Goal: Task Accomplishment & Management: Complete application form

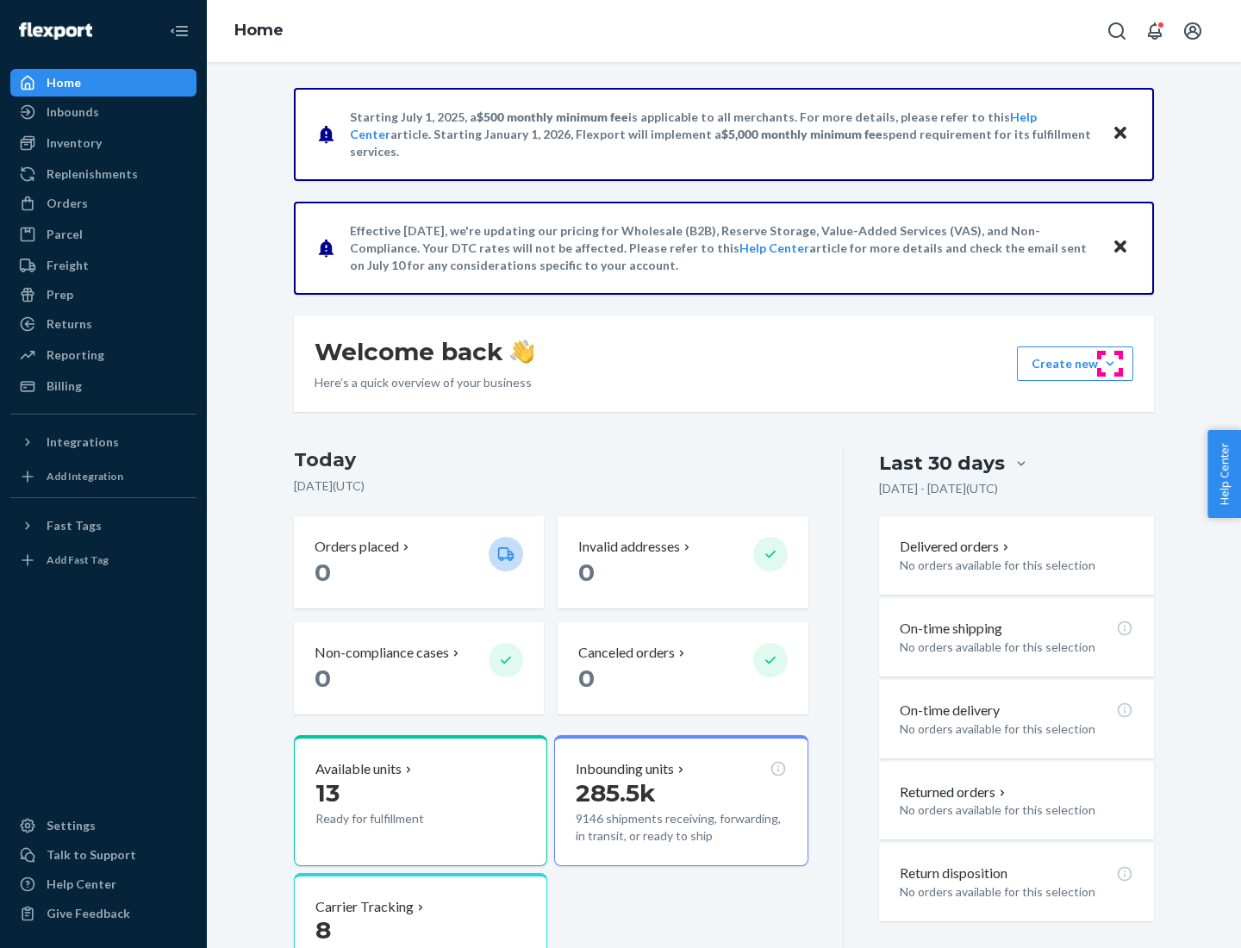
click at [1110, 364] on button "Create new Create new inbound Create new order Create new product" at bounding box center [1075, 363] width 116 height 34
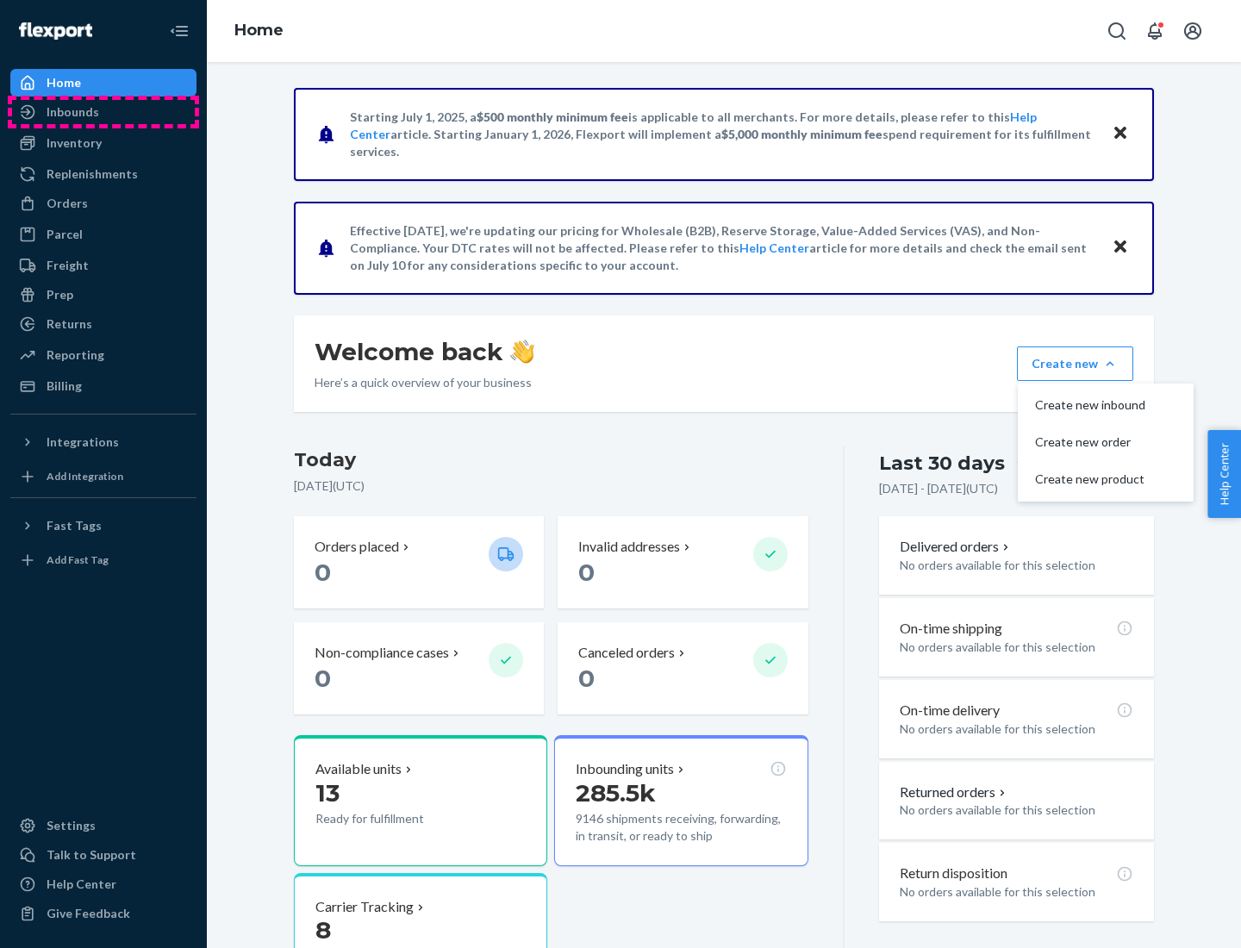
click at [103, 112] on div "Inbounds" at bounding box center [103, 112] width 183 height 24
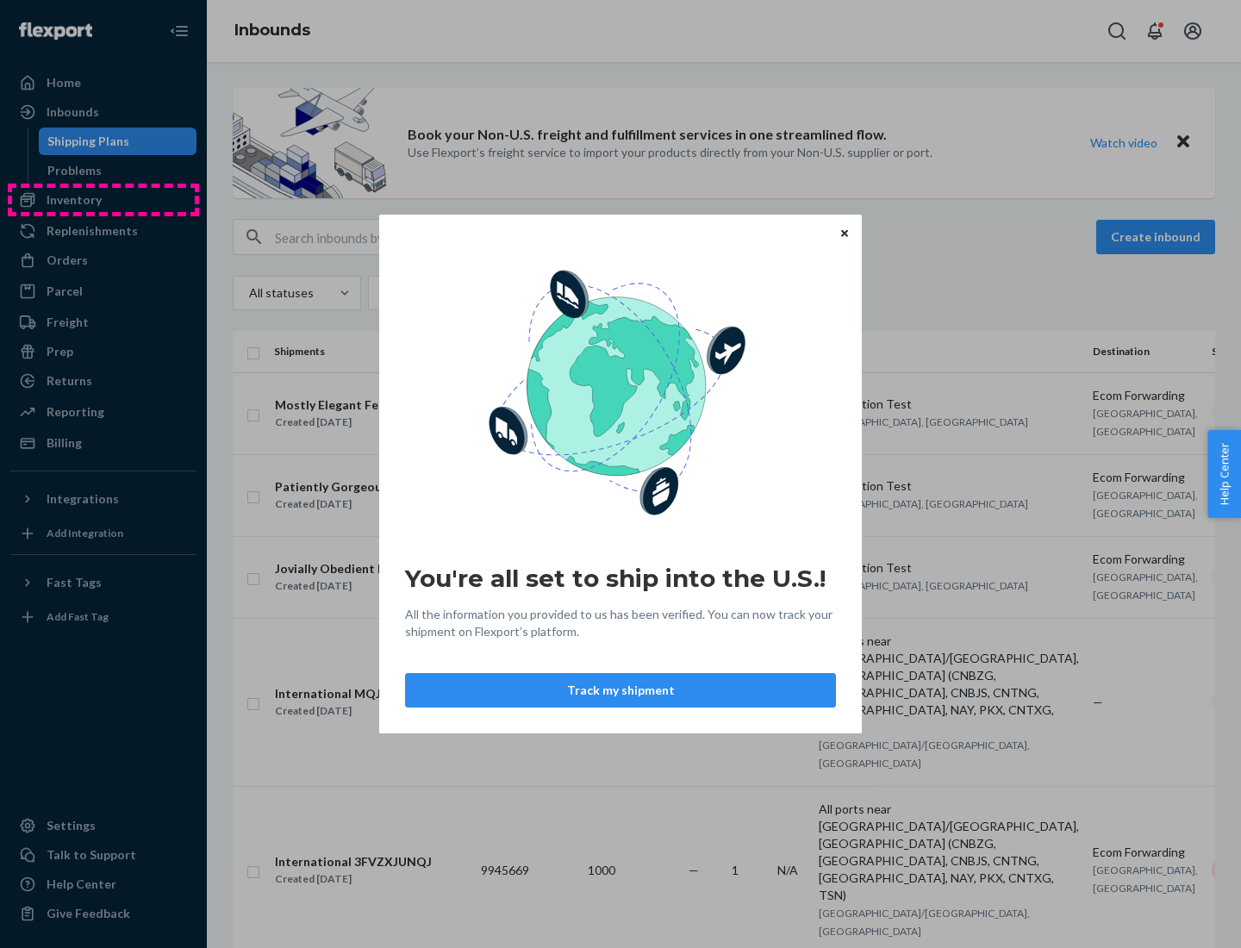
click at [103, 200] on div "You're all set to ship into the U.S.! All the information you provided to us ha…" at bounding box center [620, 474] width 1241 height 948
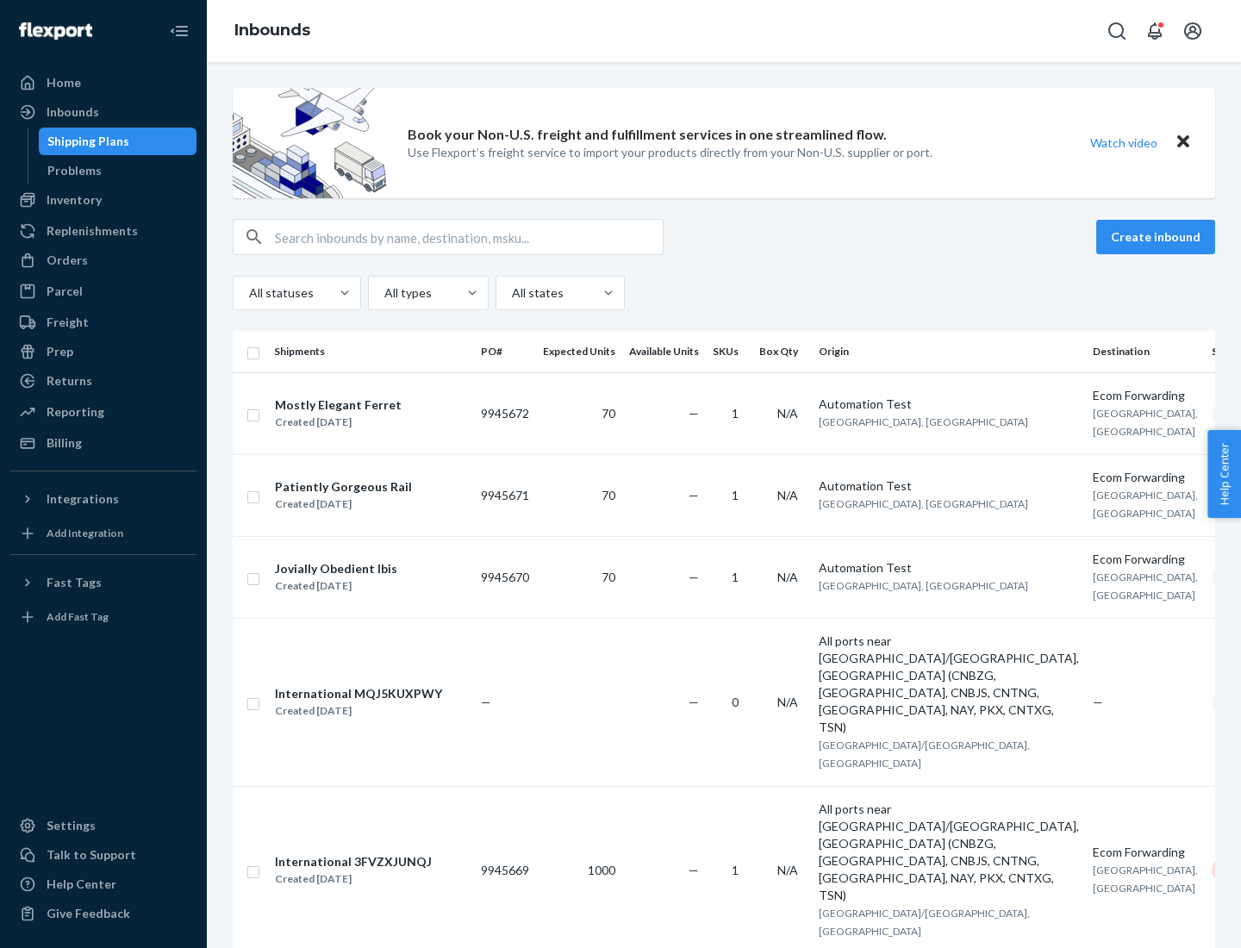
click at [724, 31] on div "Inbounds" at bounding box center [724, 31] width 1034 height 62
click at [724, 293] on div "All statuses All types All states" at bounding box center [724, 293] width 982 height 34
click at [85, 141] on div "Shipping Plans" at bounding box center [88, 141] width 82 height 17
click at [1158, 237] on button "Create inbound" at bounding box center [1155, 237] width 119 height 34
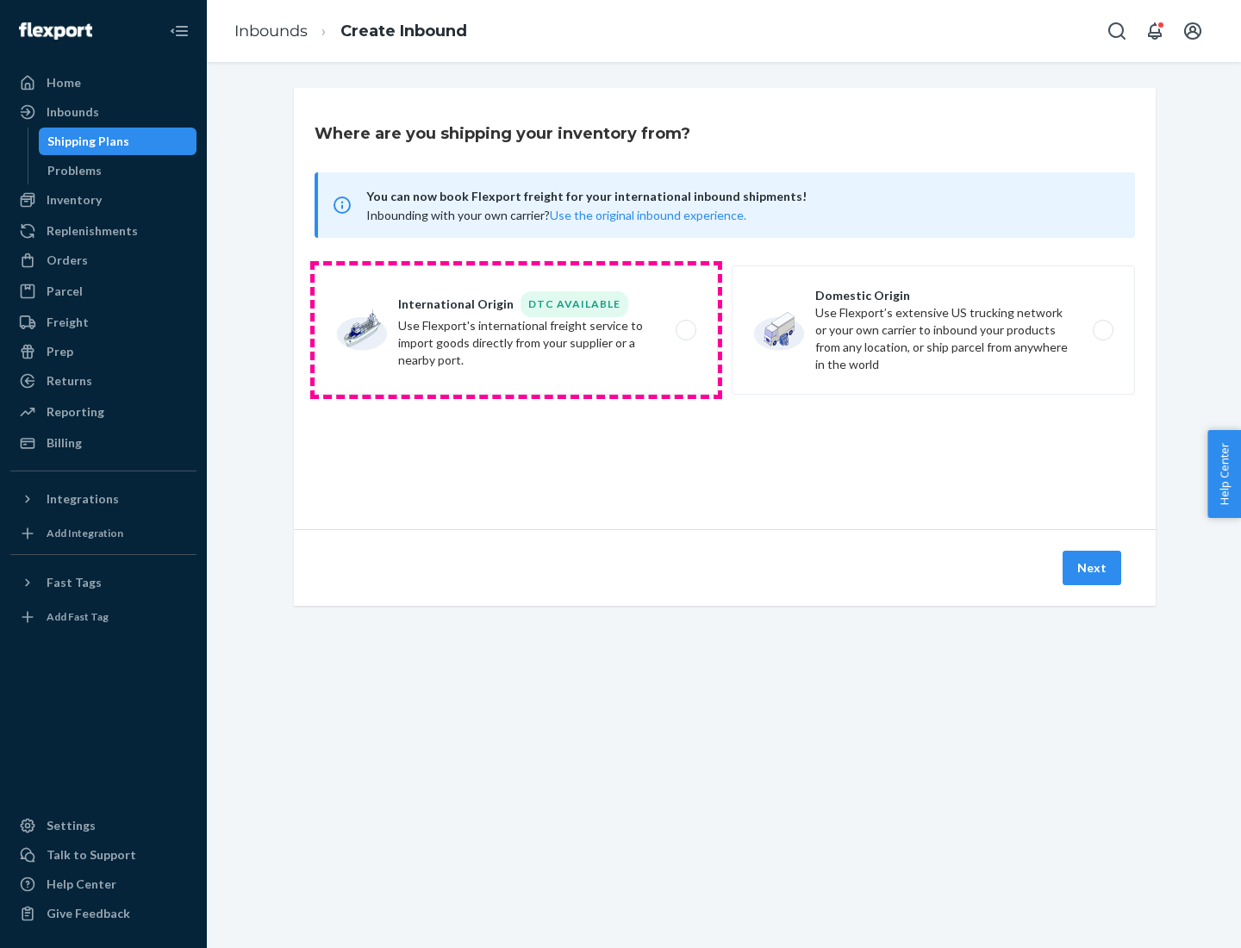
click at [516, 330] on label "International Origin DTC Available Use Flexport's international freight service…" at bounding box center [516, 329] width 403 height 129
click at [685, 330] on input "International Origin DTC Available Use Flexport's international freight service…" at bounding box center [690, 330] width 11 height 11
radio input "true"
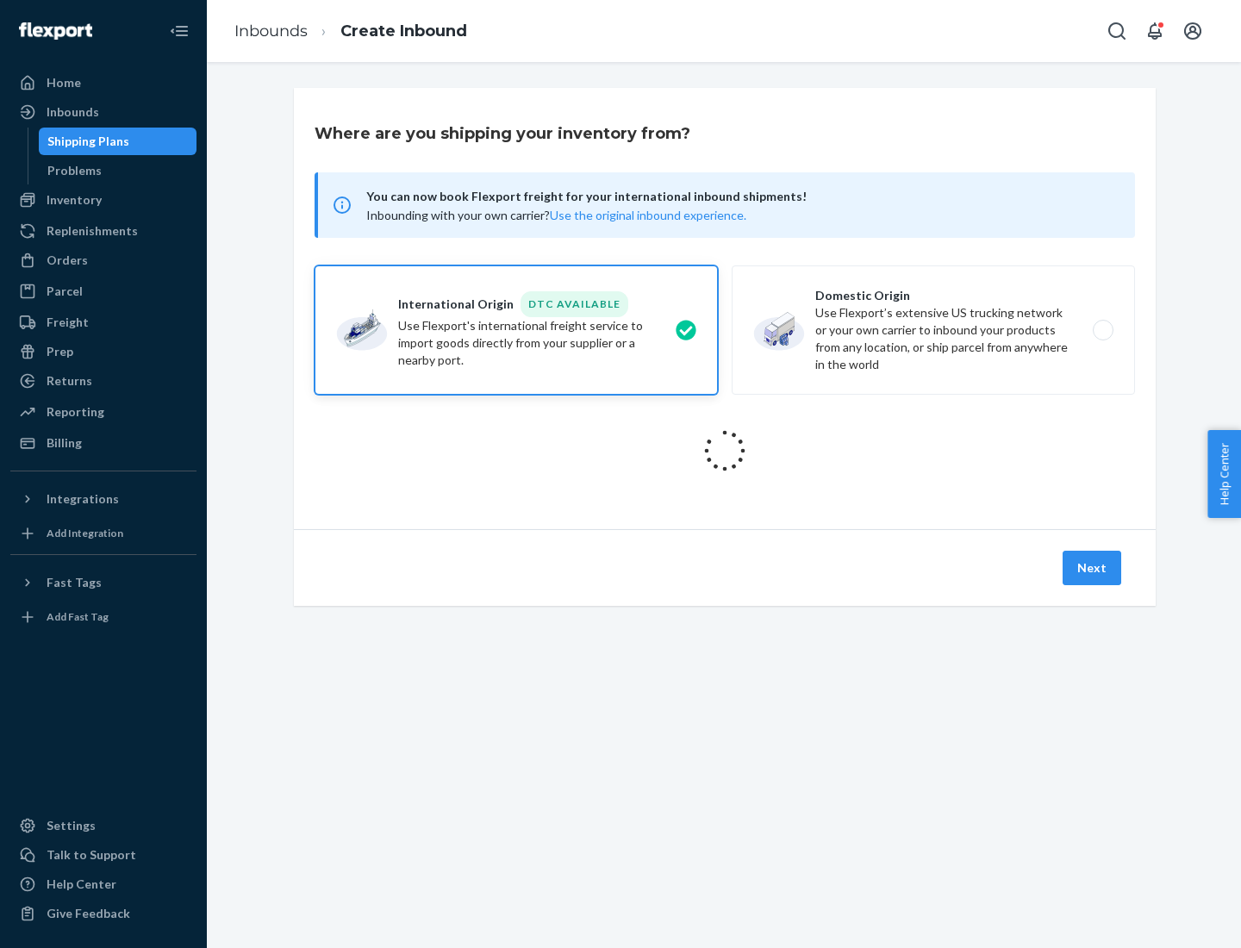
click at [725, 451] on icon at bounding box center [725, 451] width 48 height 48
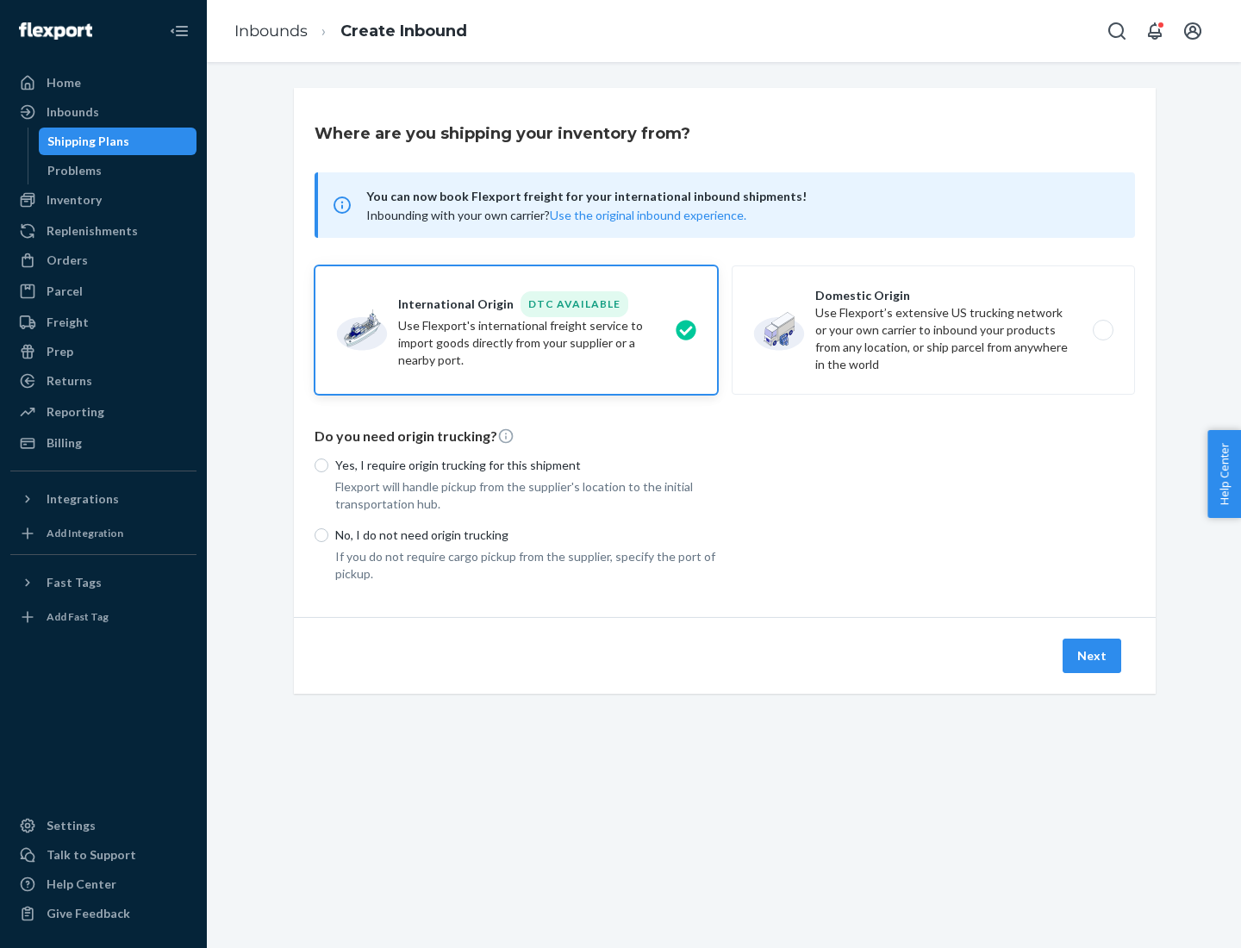
click at [527, 465] on p "Yes, I require origin trucking for this shipment" at bounding box center [526, 465] width 383 height 17
click at [328, 465] on input "Yes, I require origin trucking for this shipment" at bounding box center [322, 465] width 14 height 14
radio input "true"
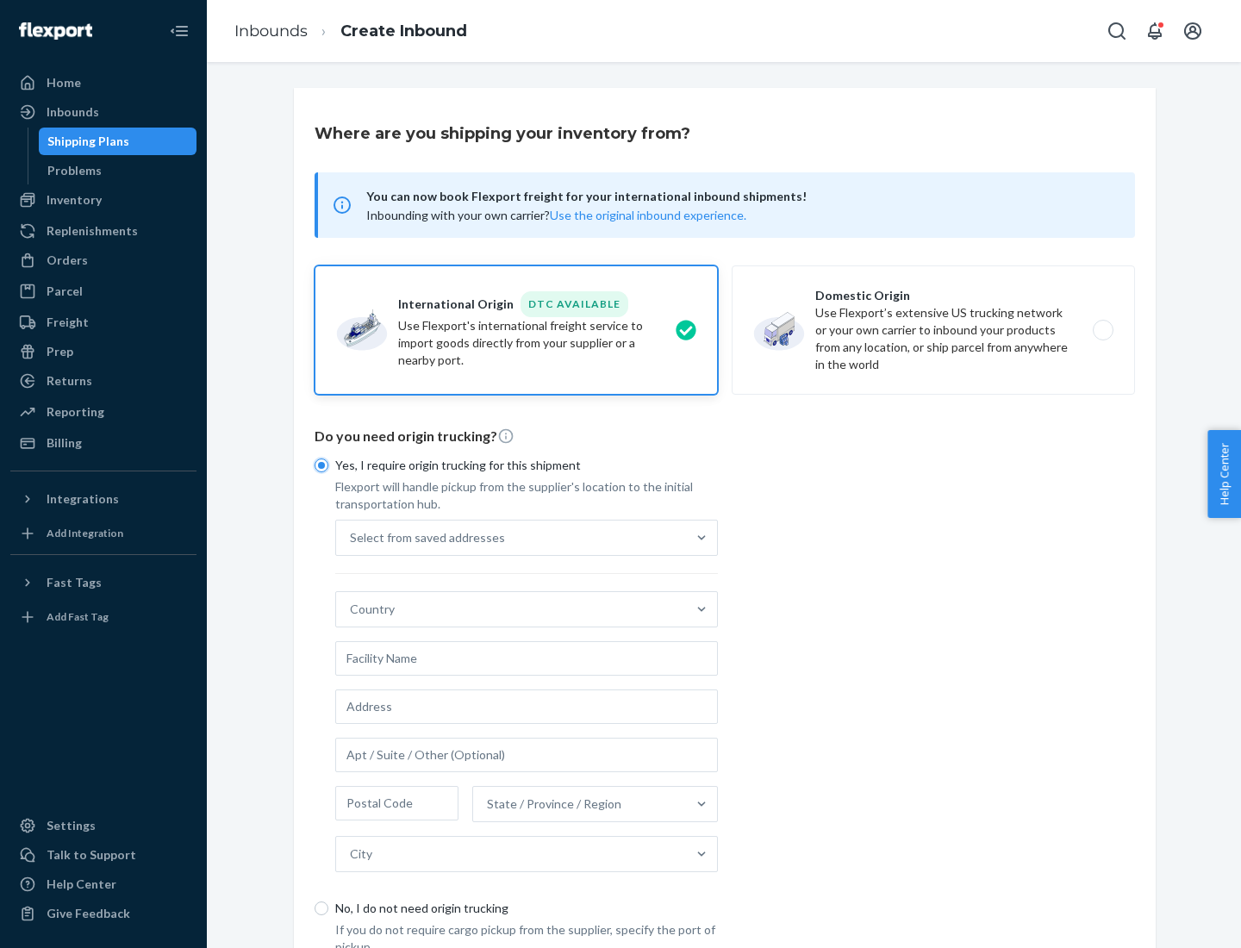
scroll to position [33, 0]
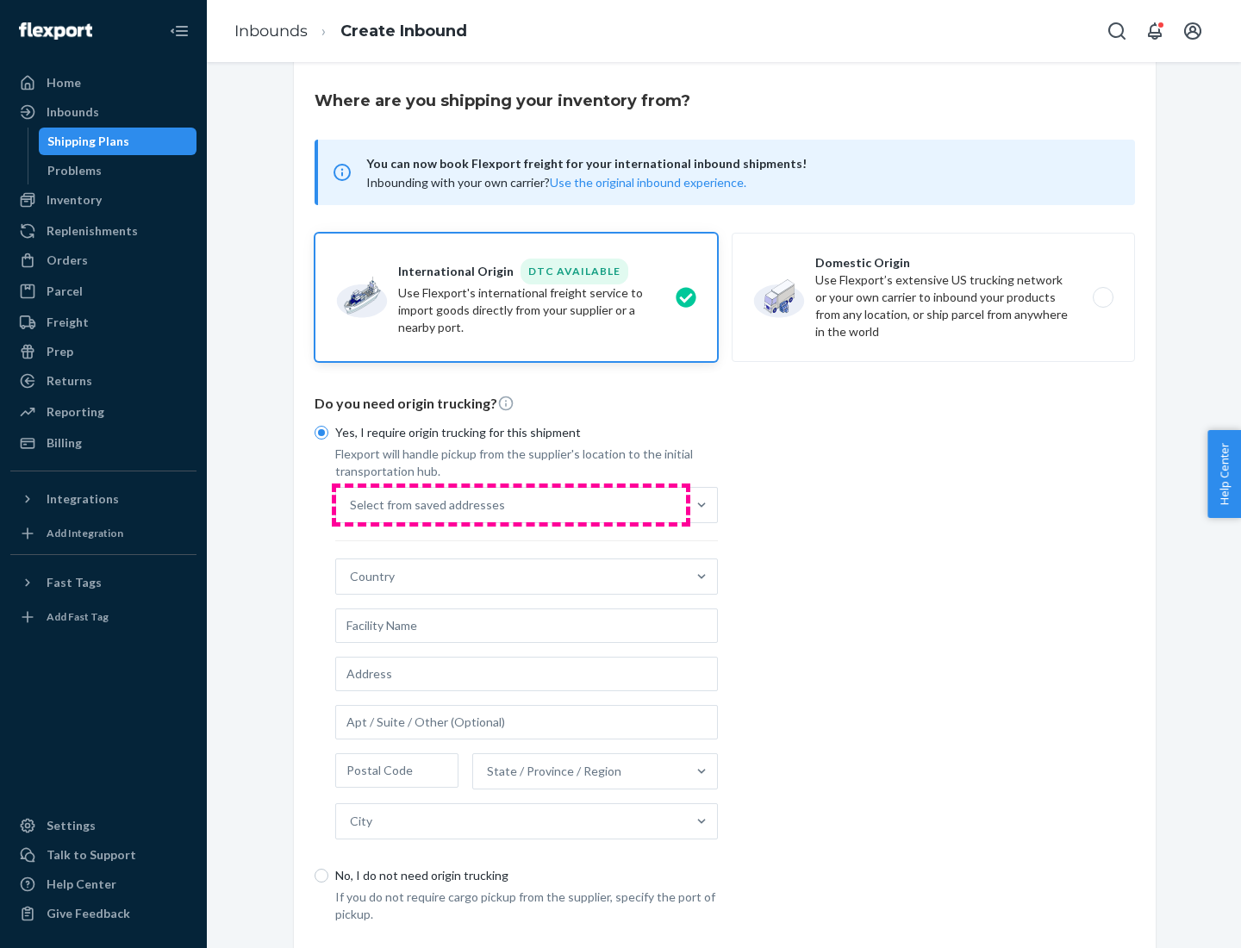
click at [511, 504] on div "Select from saved addresses" at bounding box center [511, 505] width 350 height 34
click at [352, 504] on input "Select from saved addresses" at bounding box center [351, 504] width 2 height 17
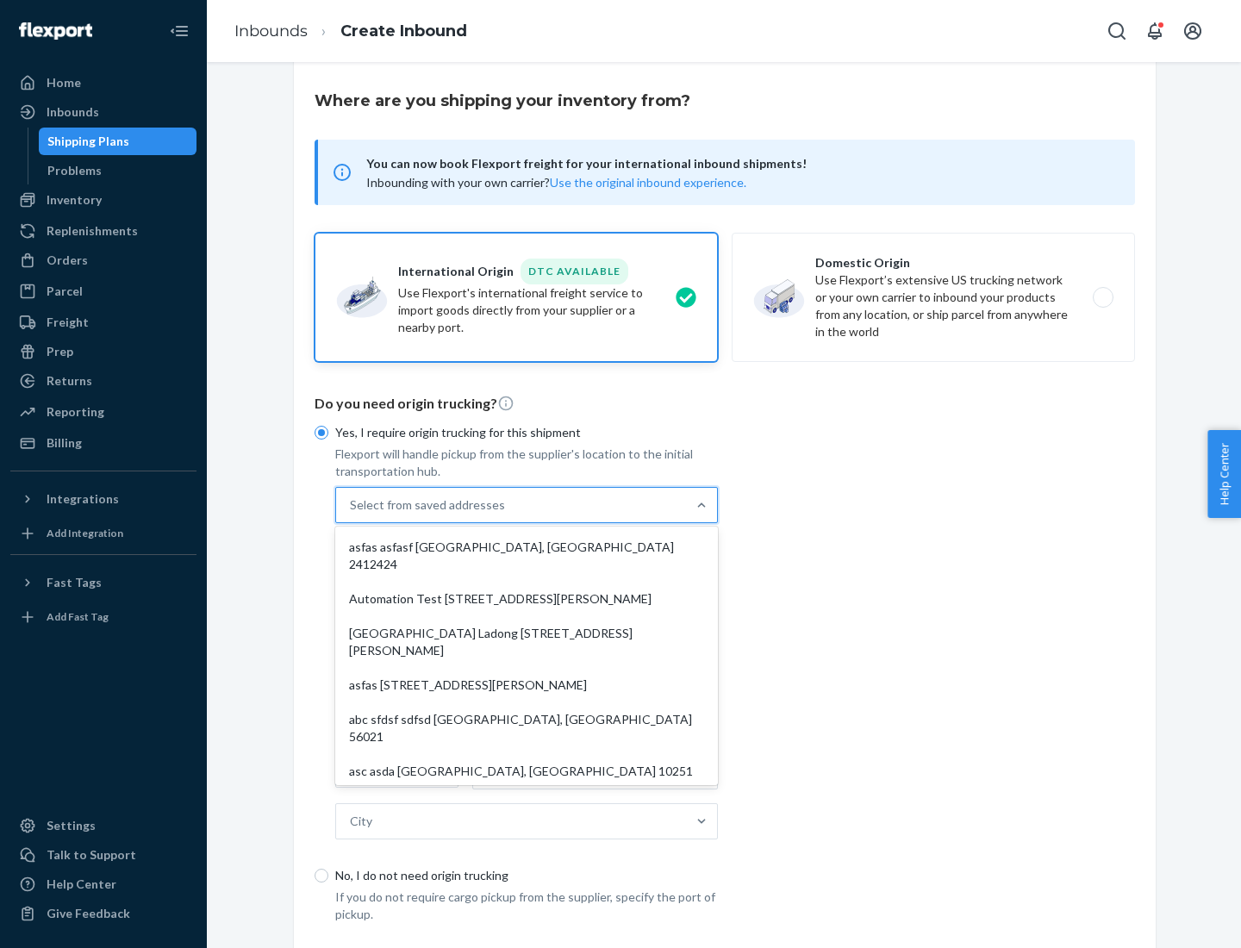
scroll to position [75, 0]
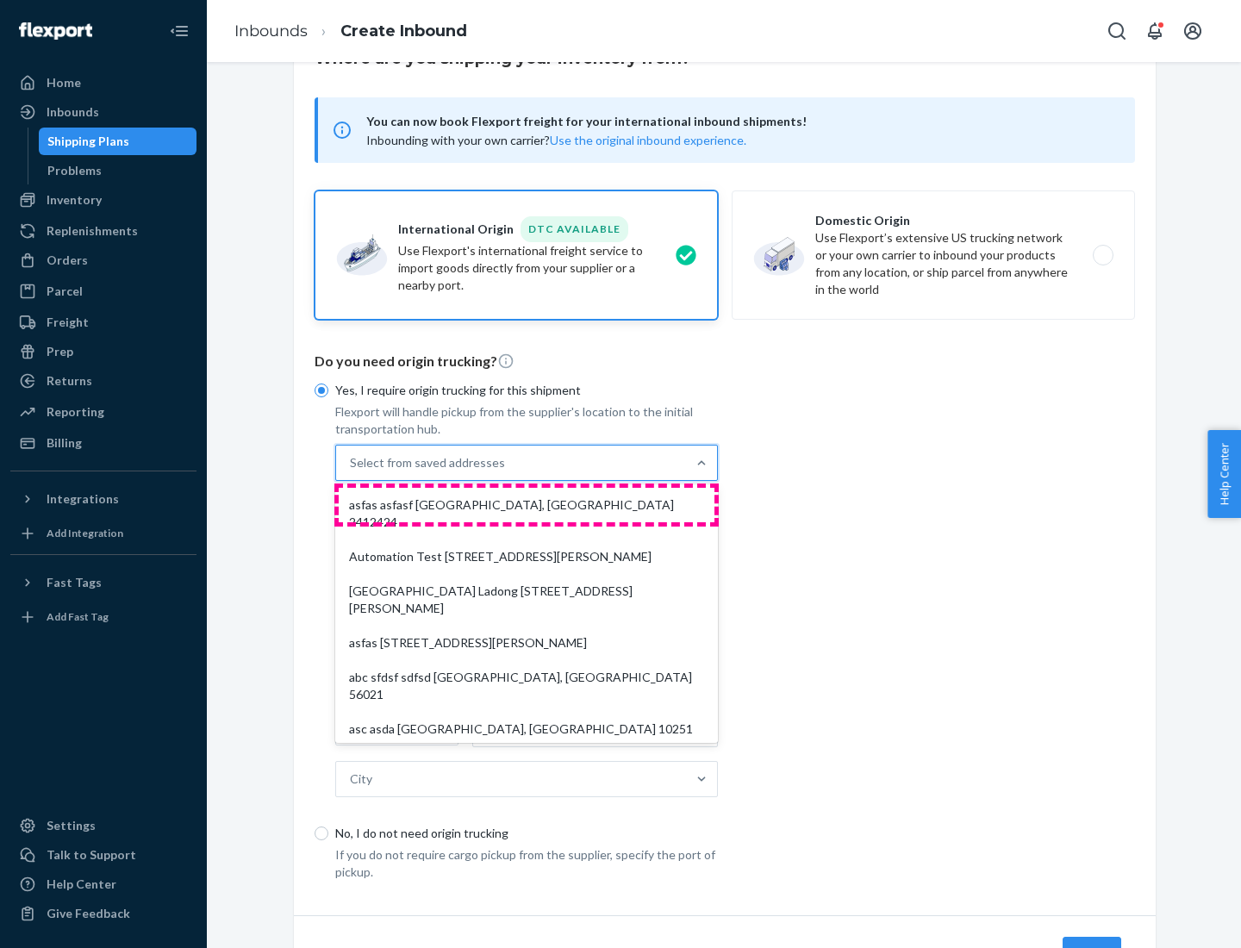
click at [527, 504] on div "asfas asfasf [GEOGRAPHIC_DATA], [GEOGRAPHIC_DATA] 2412424" at bounding box center [527, 514] width 376 height 52
click at [352, 471] on input "option asfas asfasf [GEOGRAPHIC_DATA], [GEOGRAPHIC_DATA] 2412424 focused, 1 of …" at bounding box center [351, 462] width 2 height 17
type input "asfas"
type input "asfasf"
type input "2412424"
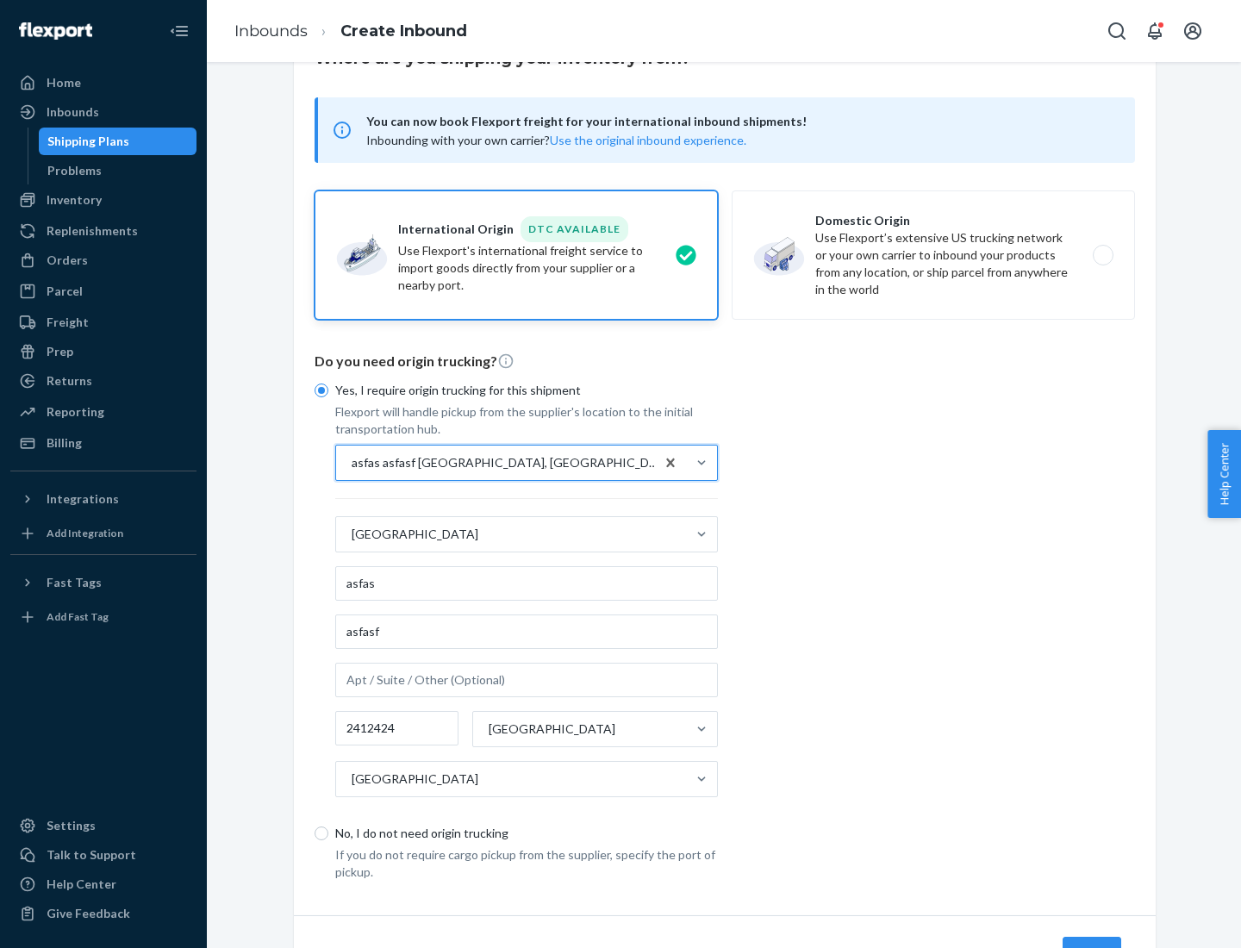
scroll to position [160, 0]
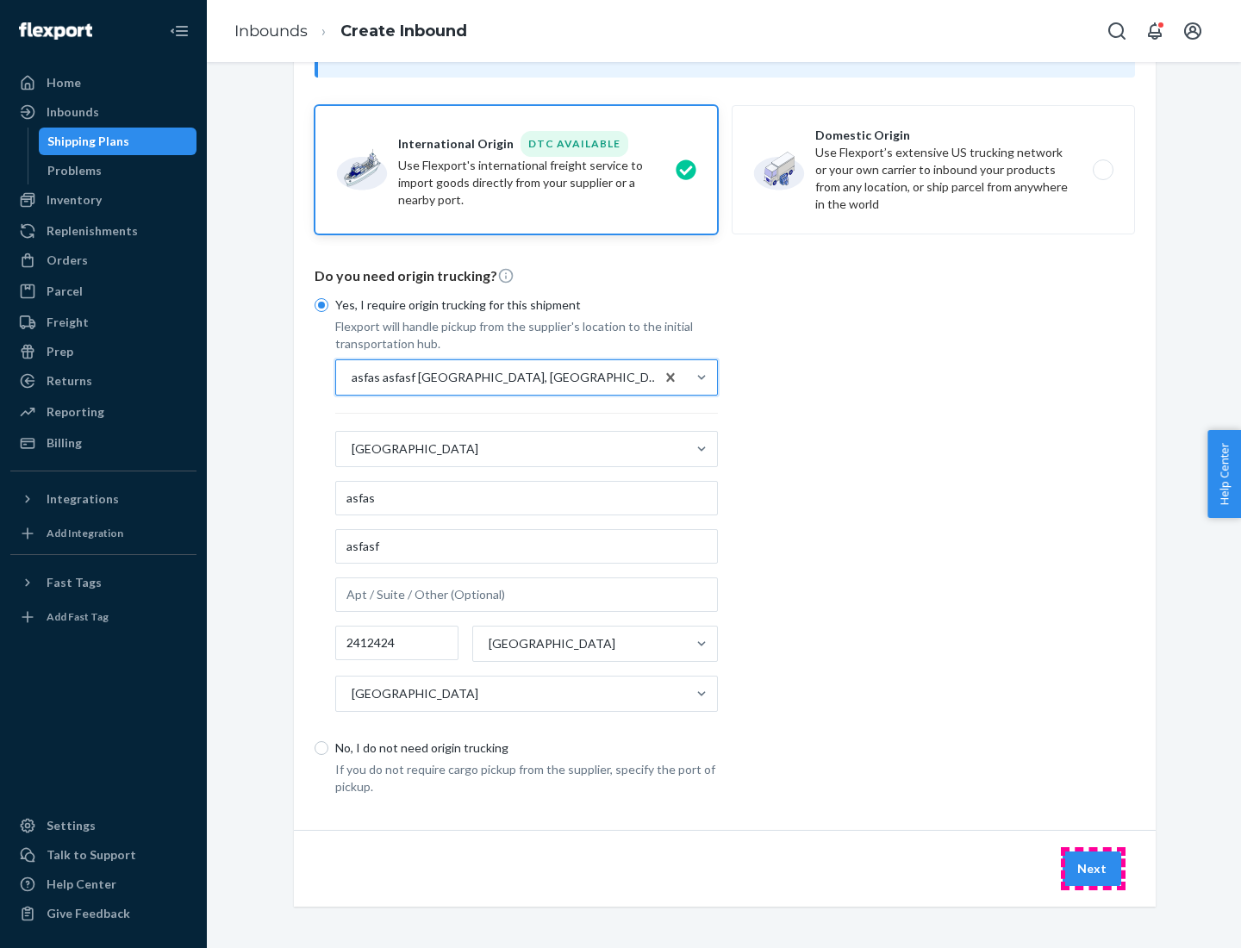
click at [1093, 868] on button "Next" at bounding box center [1092, 868] width 59 height 34
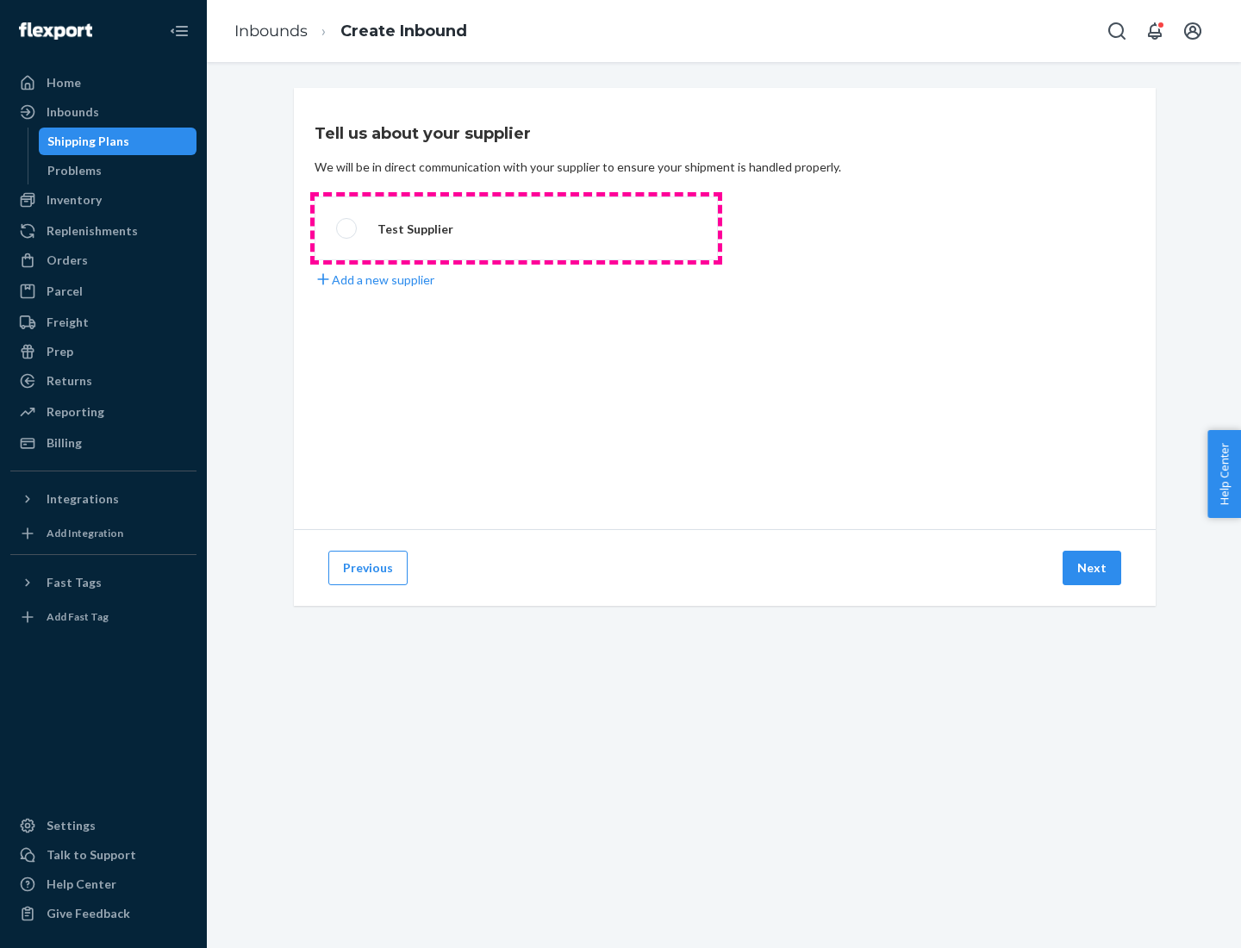
click at [516, 228] on label "Test Supplier" at bounding box center [516, 228] width 403 height 64
click at [347, 228] on input "Test Supplier" at bounding box center [341, 228] width 11 height 11
radio input "true"
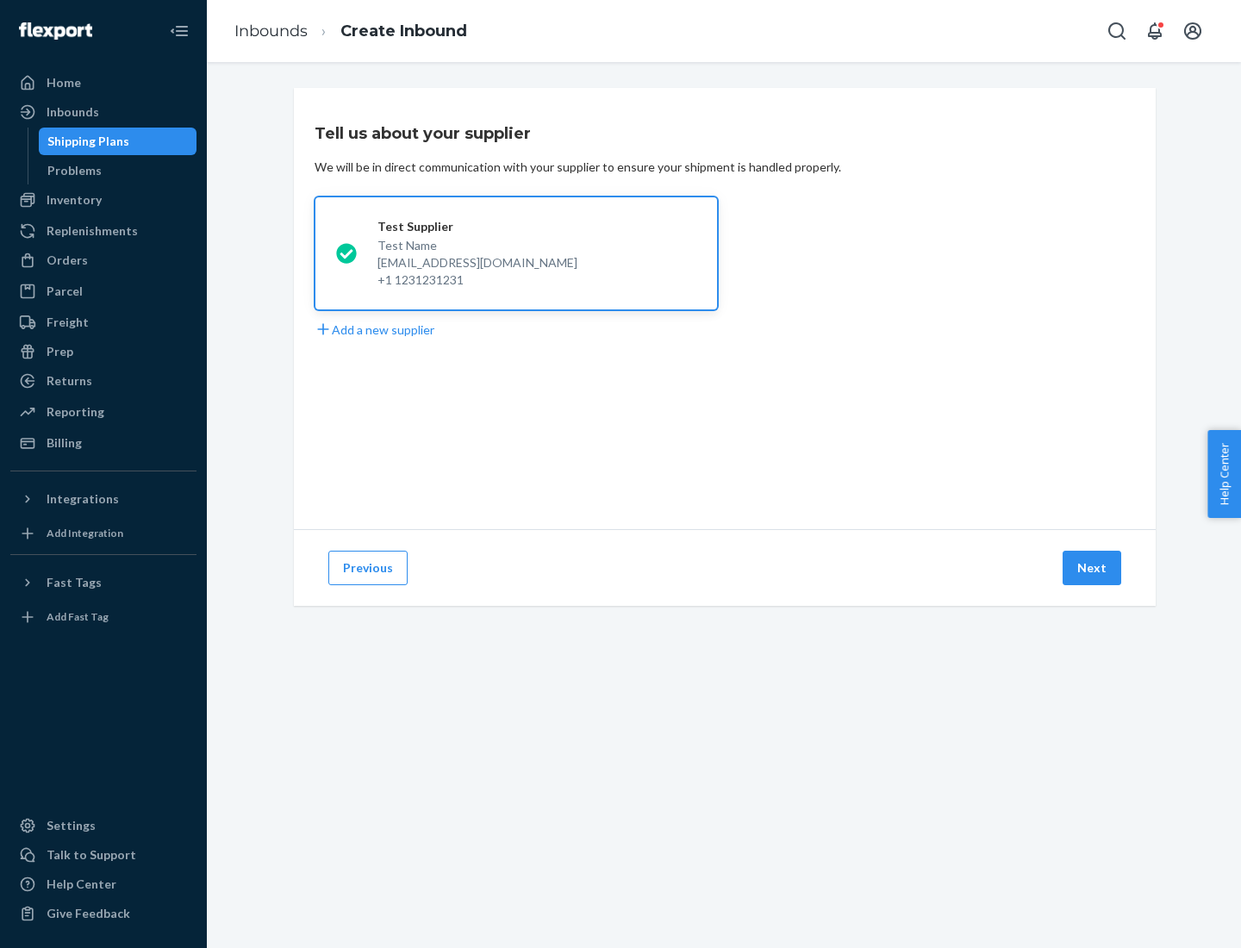
click at [1093, 568] on button "Next" at bounding box center [1092, 568] width 59 height 34
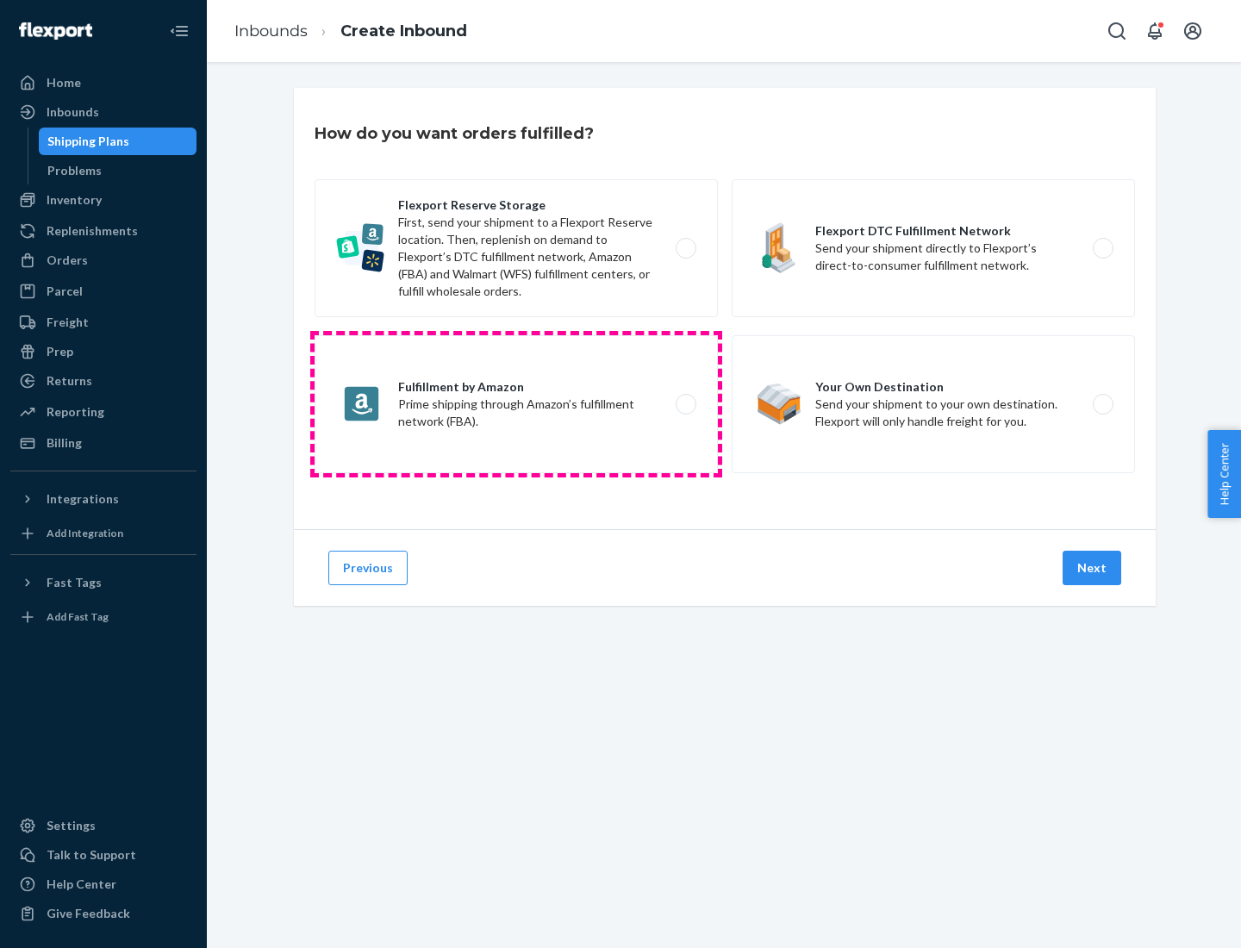
click at [516, 404] on label "Fulfillment by Amazon Prime shipping through Amazon’s fulfillment network (FBA)." at bounding box center [516, 404] width 403 height 138
click at [685, 404] on input "Fulfillment by Amazon Prime shipping through Amazon’s fulfillment network (FBA)." at bounding box center [690, 404] width 11 height 11
radio input "true"
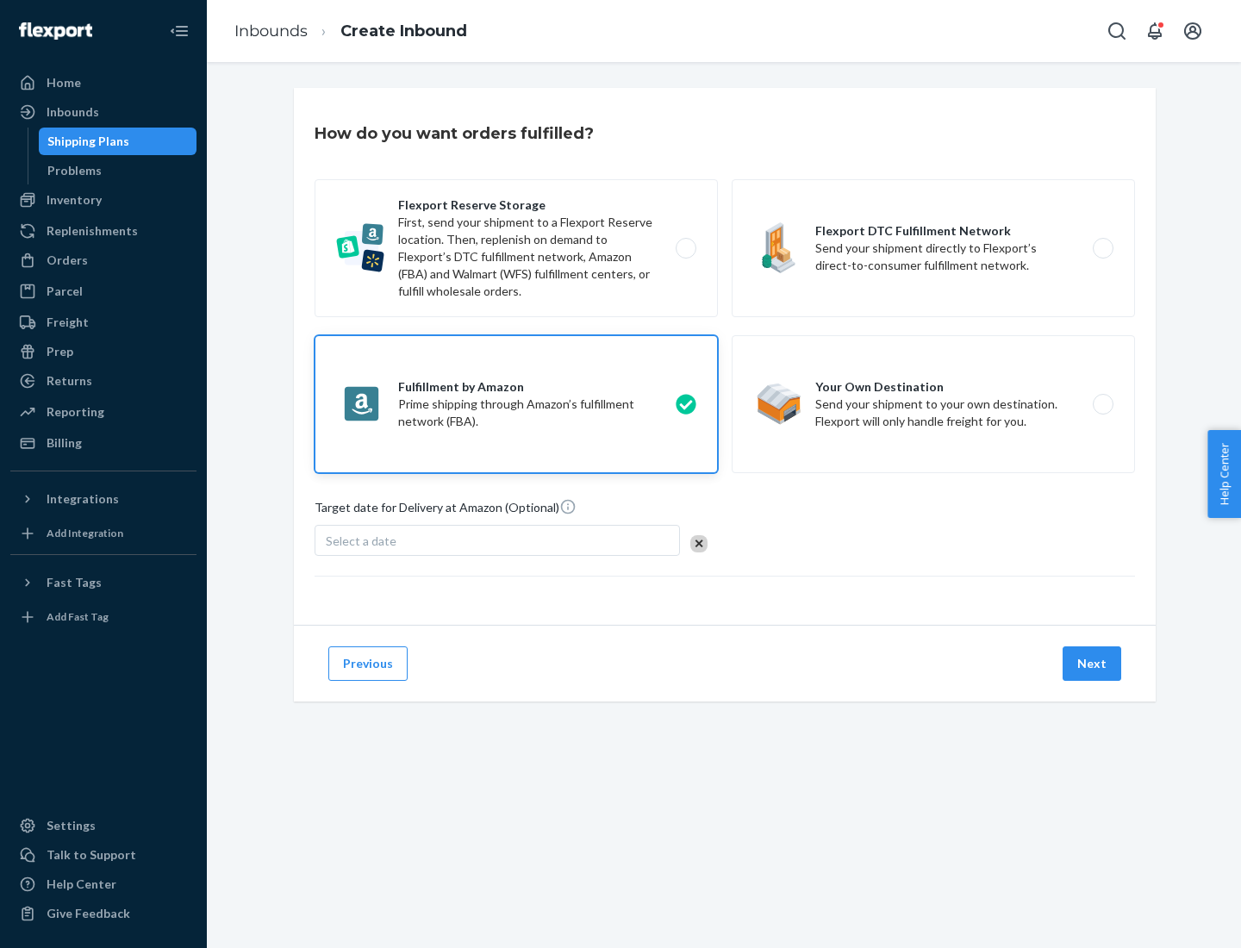
click at [1093, 664] on button "Next" at bounding box center [1092, 663] width 59 height 34
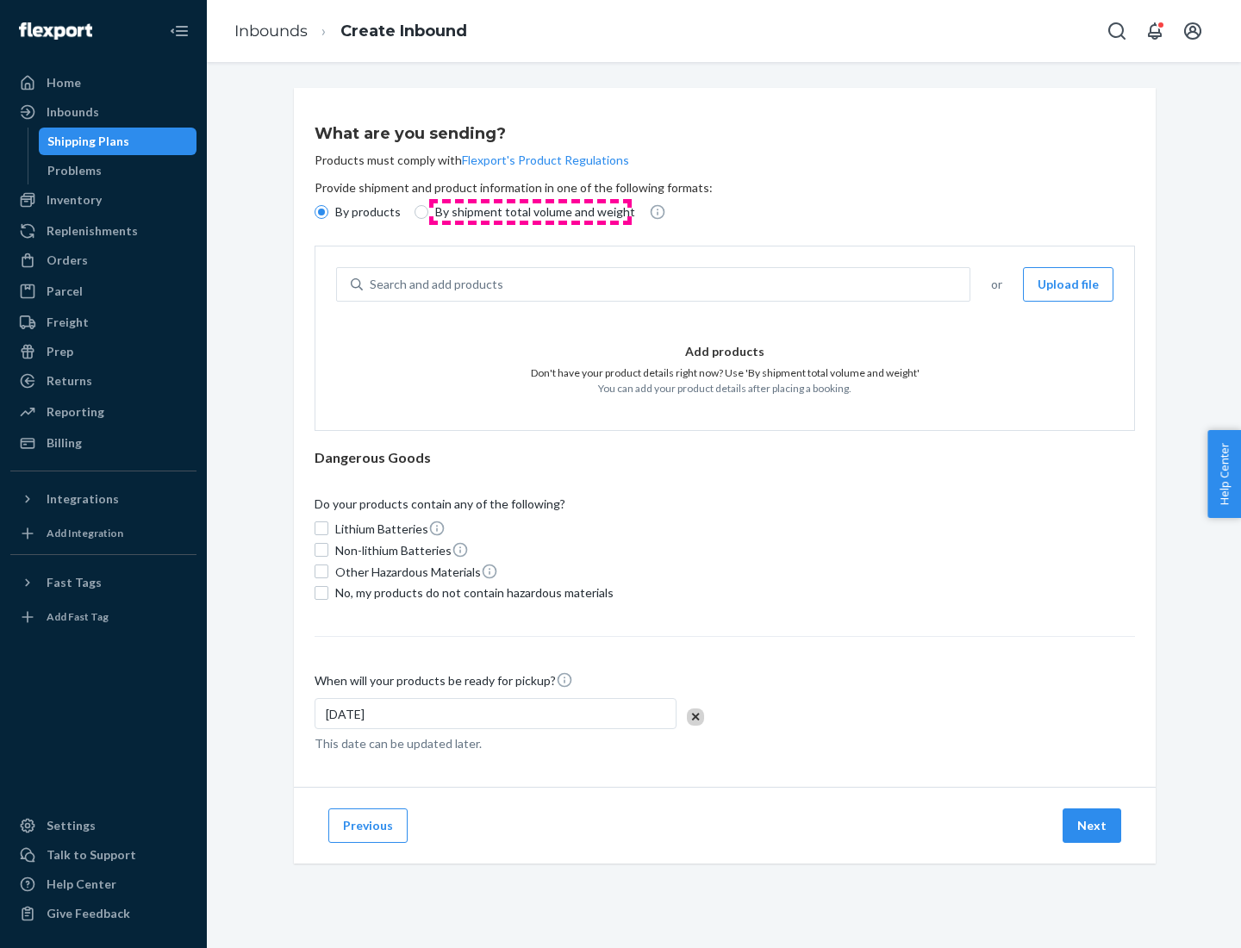
click at [530, 212] on p "By shipment total volume and weight" at bounding box center [535, 211] width 200 height 17
click at [428, 212] on input "By shipment total volume and weight" at bounding box center [422, 212] width 14 height 14
radio input "true"
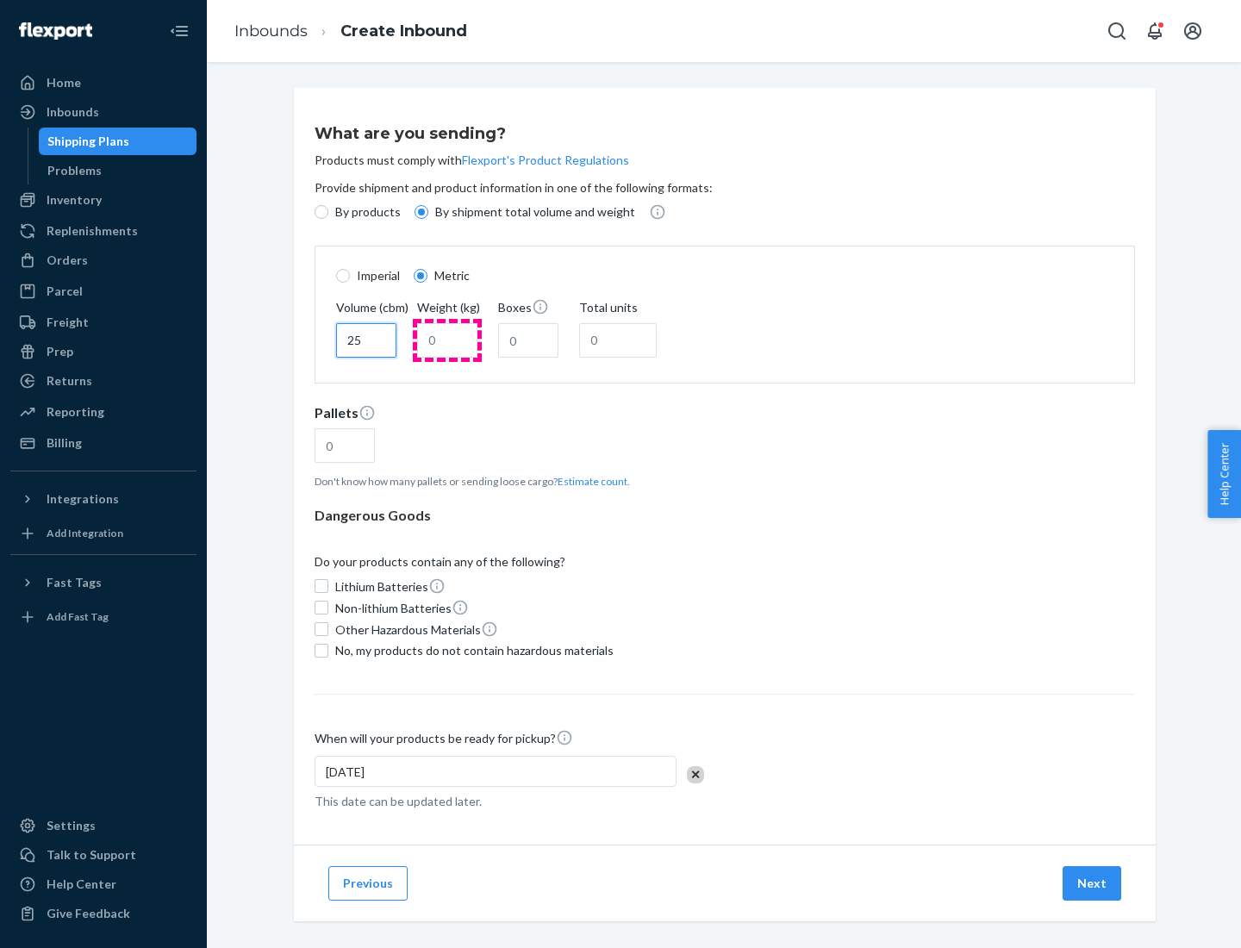
type input "25"
type input "100"
type input "50"
type input "500"
click at [589, 481] on button "Estimate count" at bounding box center [593, 481] width 70 height 15
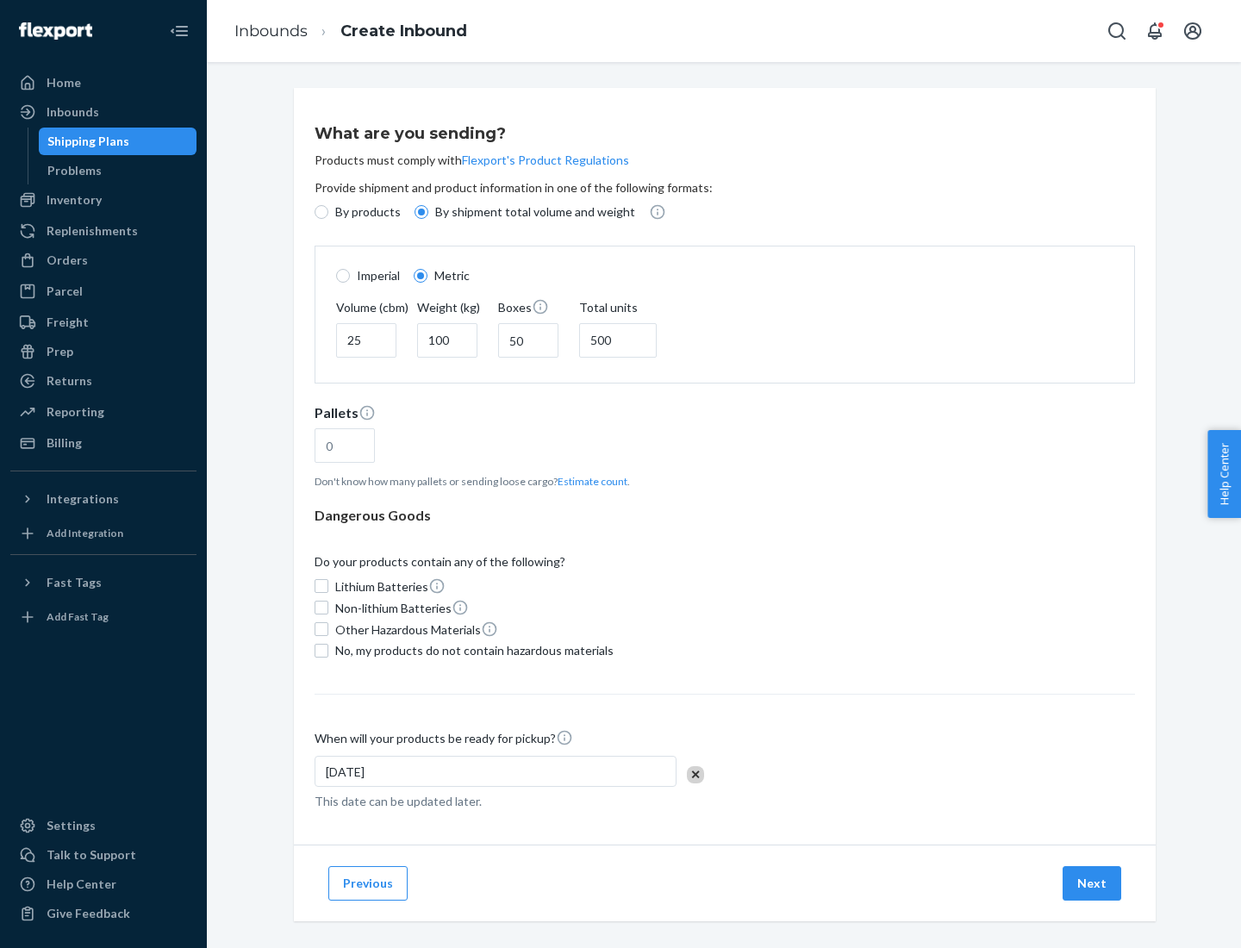
type input "16"
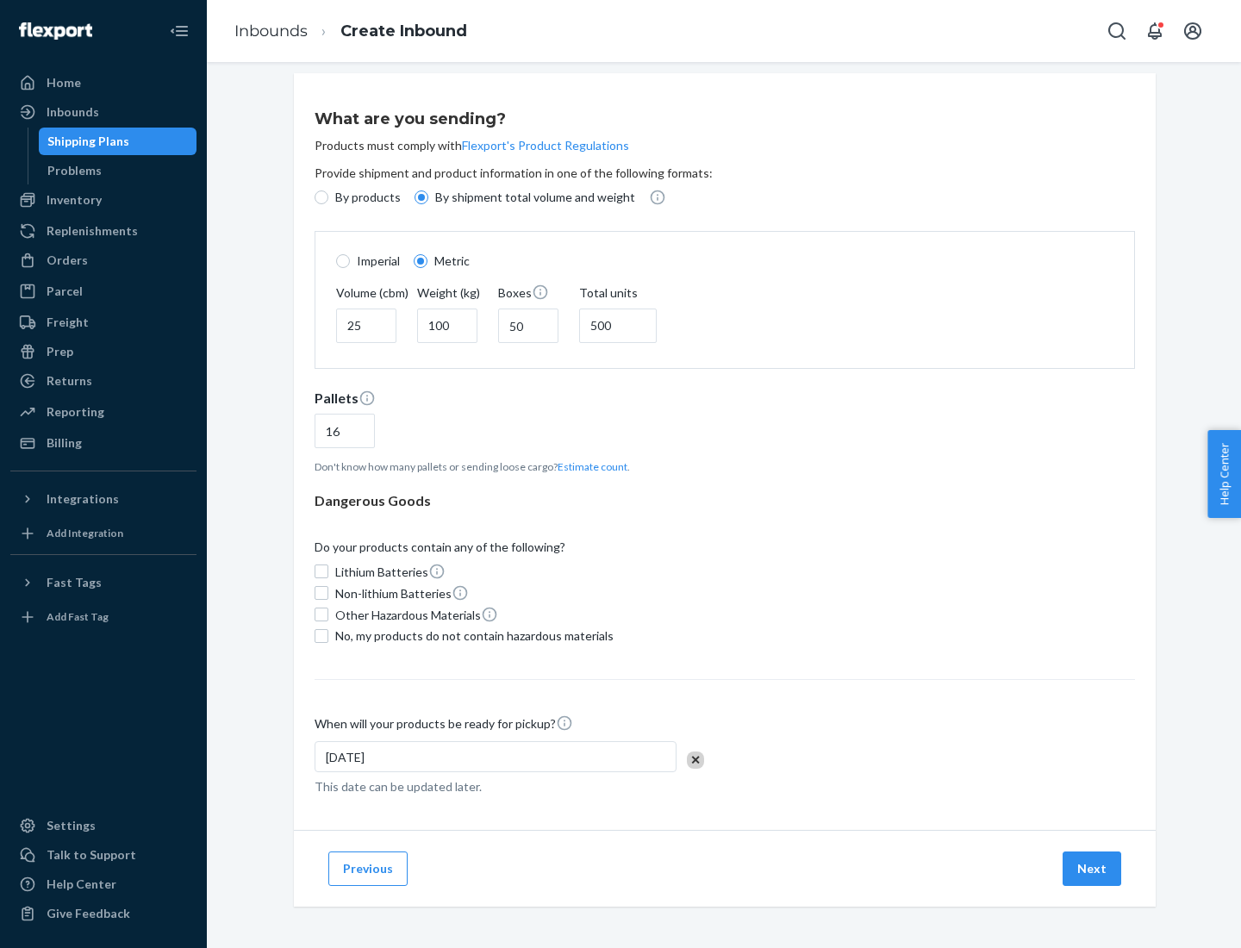
click at [471, 635] on span "No, my products do not contain hazardous materials" at bounding box center [474, 635] width 278 height 17
click at [328, 635] on input "No, my products do not contain hazardous materials" at bounding box center [322, 636] width 14 height 14
checkbox input "true"
click at [1093, 868] on button "Next" at bounding box center [1092, 868] width 59 height 34
